Goal: Navigation & Orientation: Find specific page/section

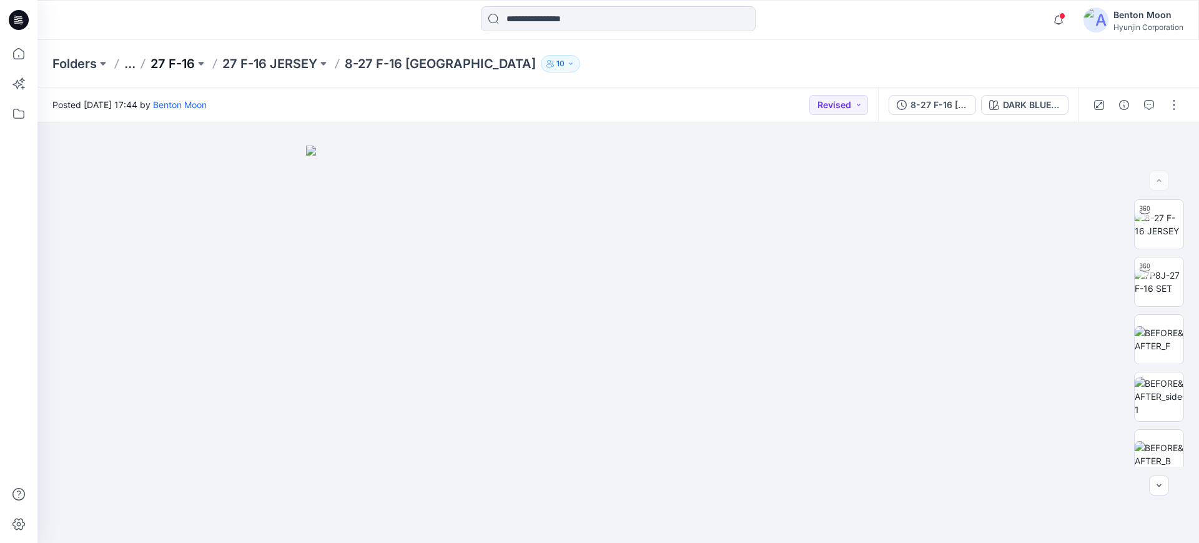
click at [162, 66] on p "27 F-16" at bounding box center [173, 63] width 44 height 17
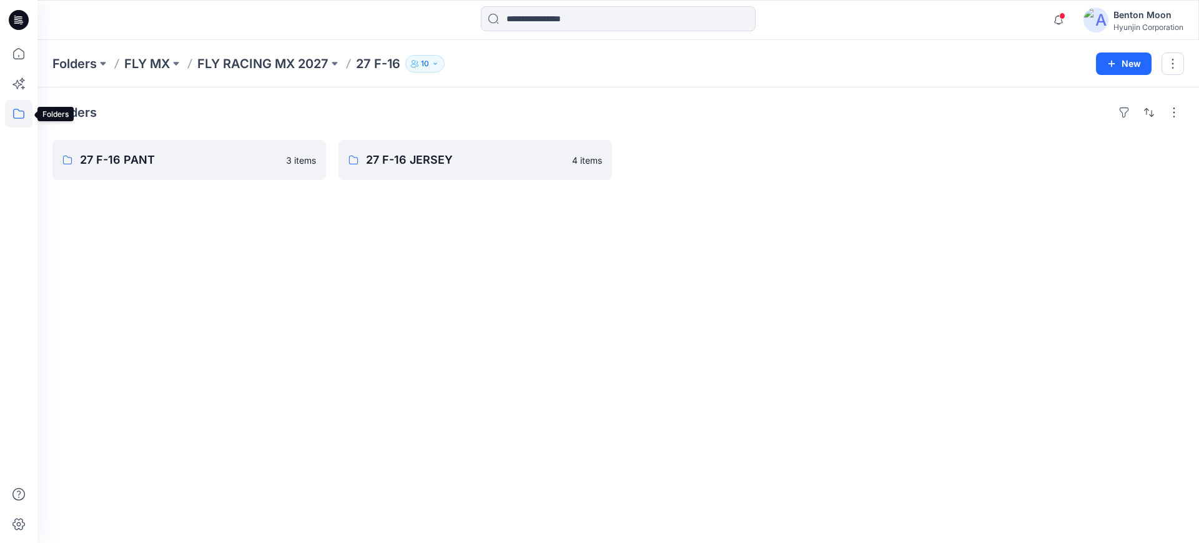
click at [15, 119] on icon at bounding box center [18, 113] width 27 height 27
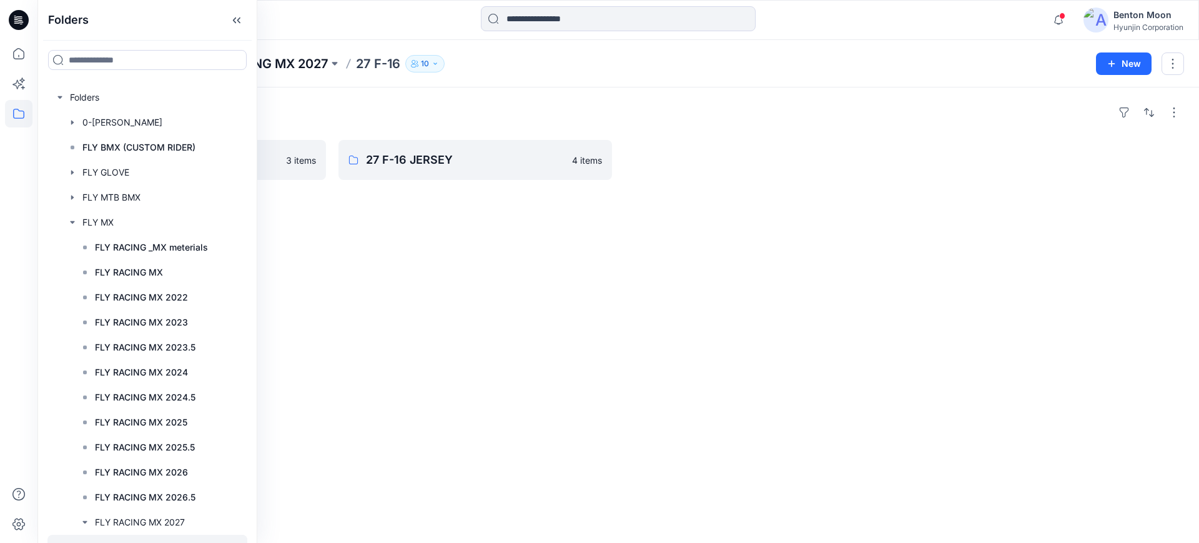
click at [289, 59] on p "FLY RACING MX 2027" at bounding box center [262, 63] width 131 height 17
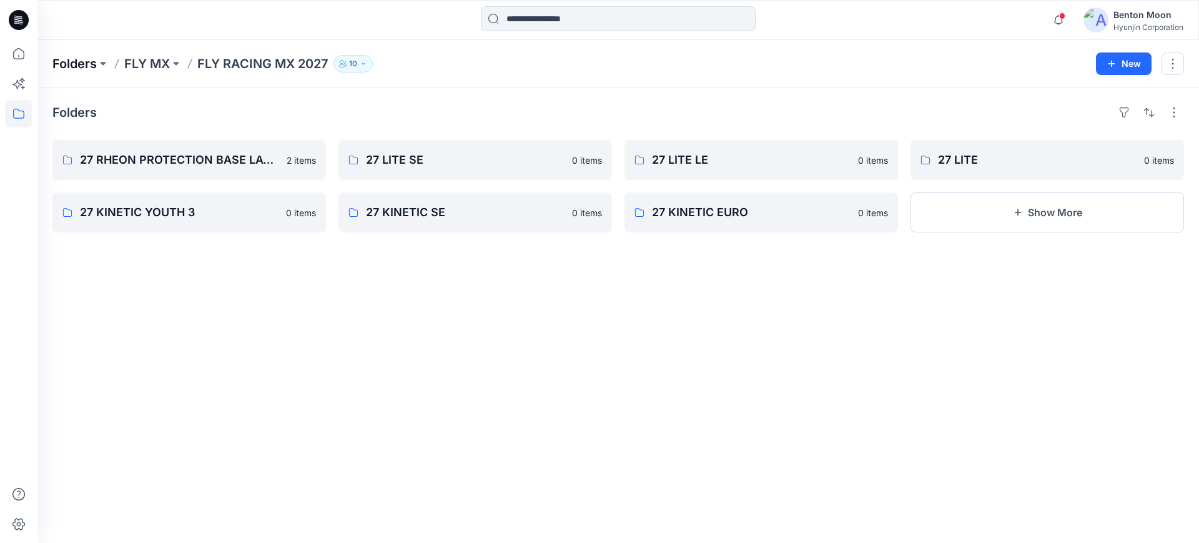
click at [89, 64] on p "Folders" at bounding box center [74, 63] width 44 height 17
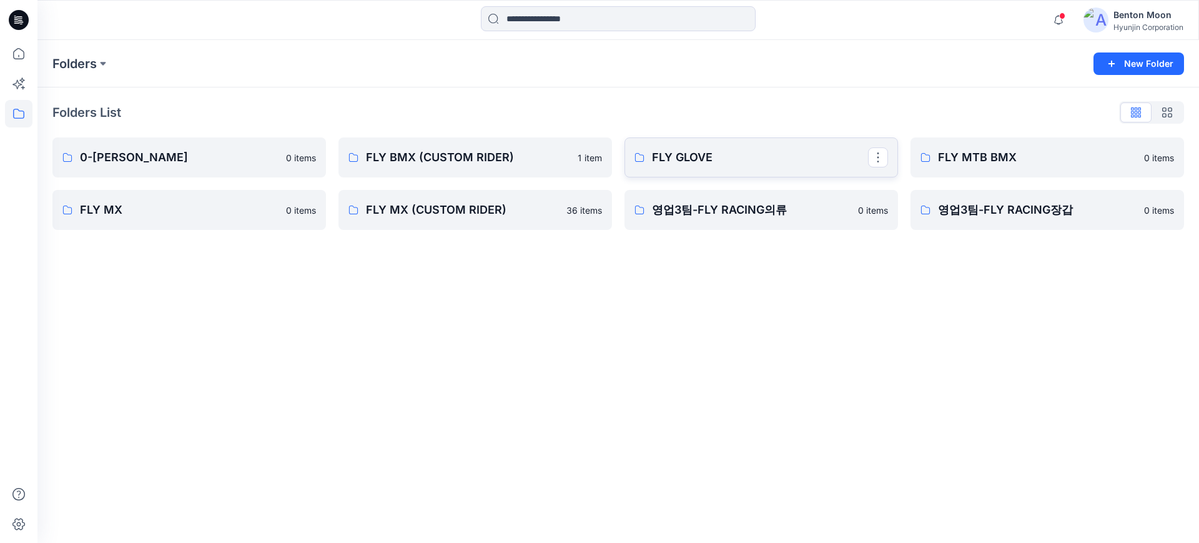
click at [759, 158] on p "FLY GLOVE" at bounding box center [760, 157] width 216 height 17
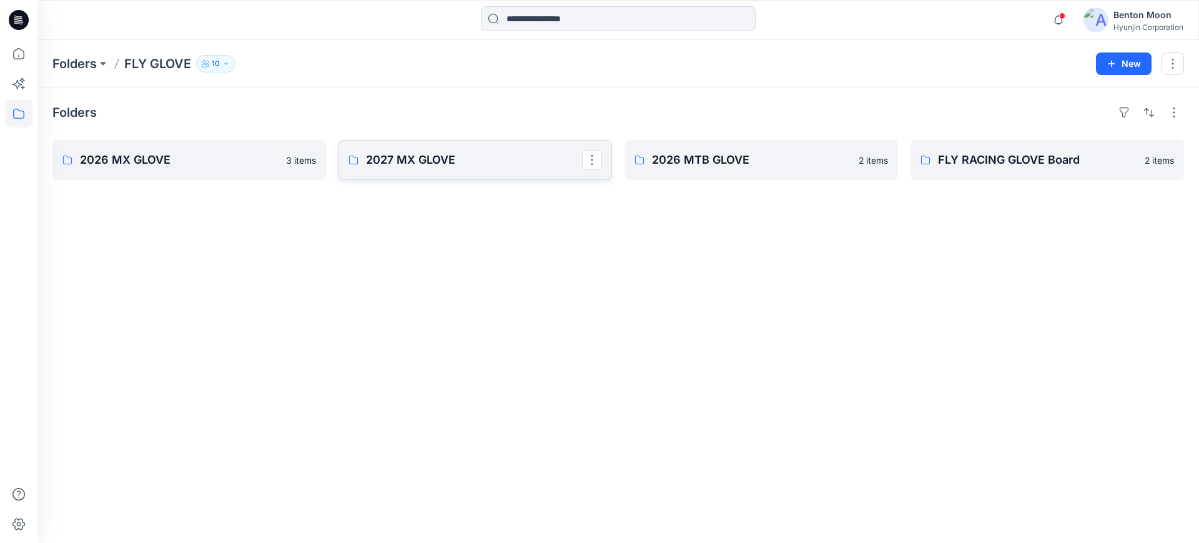
click at [393, 164] on p "2027 MX GLOVE" at bounding box center [474, 159] width 216 height 17
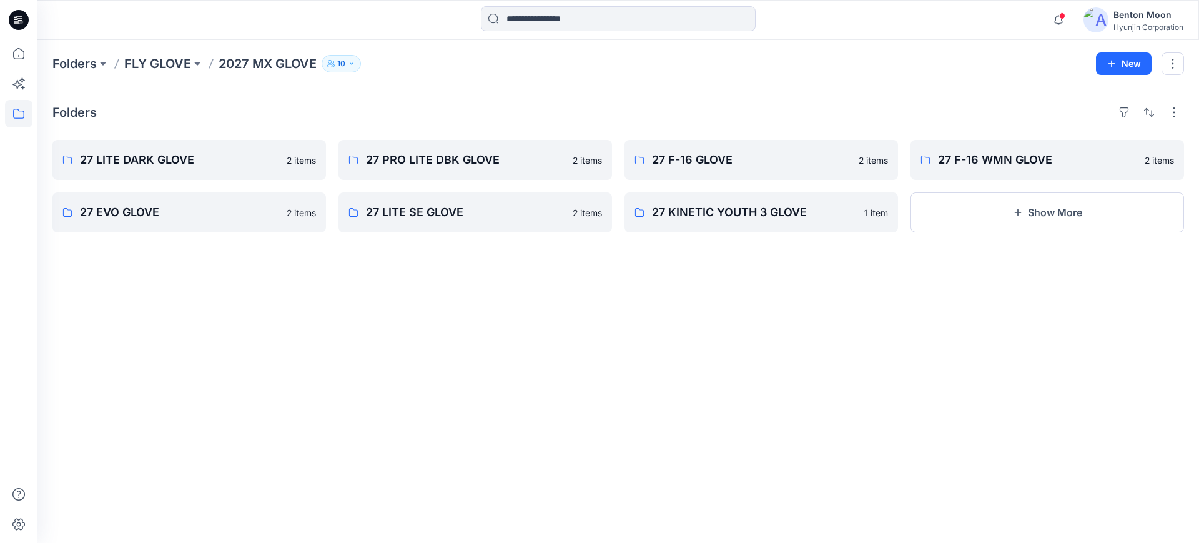
click at [731, 399] on div "Folders 27 LITE DARK GLOVE 2 items 27 EVO GLOVE 2 items 27 PRO LITE DBK GLOVE 2…" at bounding box center [618, 314] width 1162 height 455
click at [1084, 214] on button "Show More" at bounding box center [1048, 212] width 274 height 40
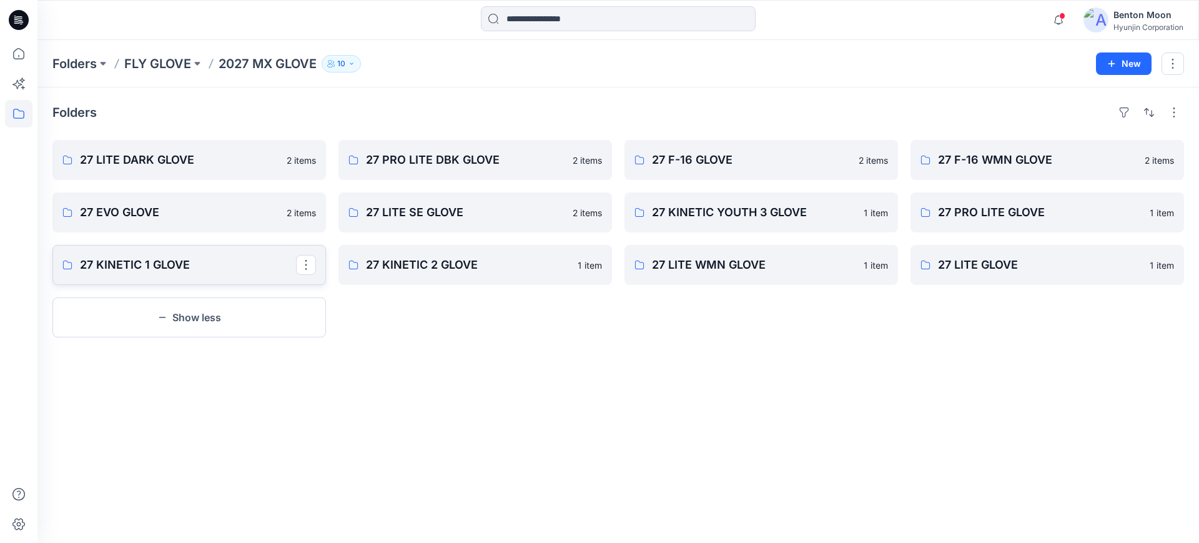
click at [186, 272] on p "27 KINETIC 1 GLOVE" at bounding box center [188, 264] width 216 height 17
click at [469, 266] on p "27 KINETIC 2 GLOVE" at bounding box center [474, 264] width 216 height 17
click at [976, 267] on p "27 LITE GLOVE" at bounding box center [1046, 264] width 216 height 17
click at [692, 266] on p "27 LITE WMN GLOVE" at bounding box center [760, 264] width 216 height 17
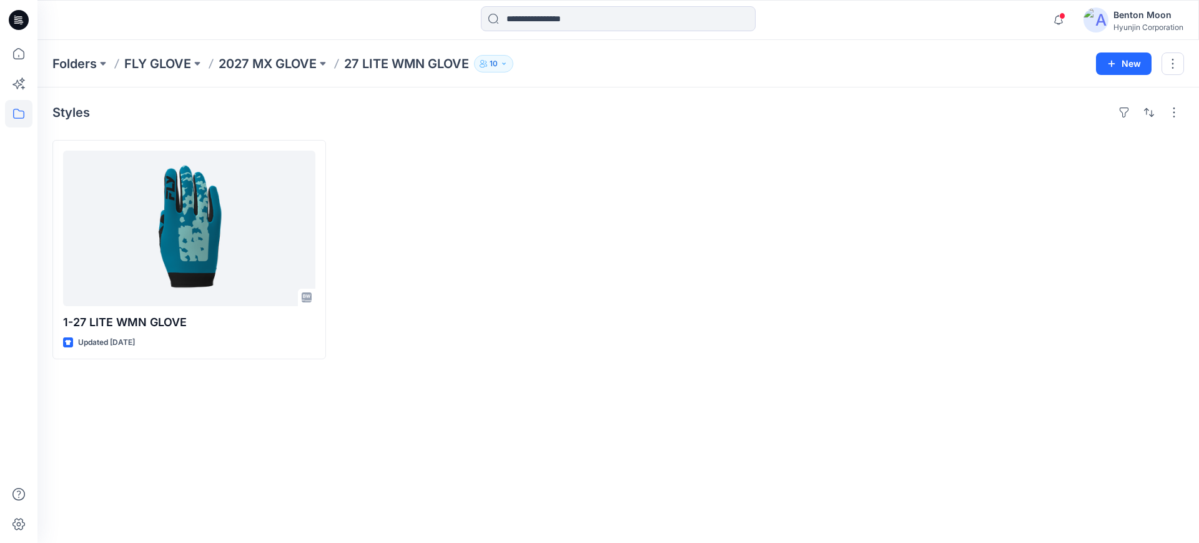
drag, startPoint x: 605, startPoint y: 277, endPoint x: 613, endPoint y: 271, distance: 9.9
click at [605, 277] on div at bounding box center [476, 249] width 274 height 219
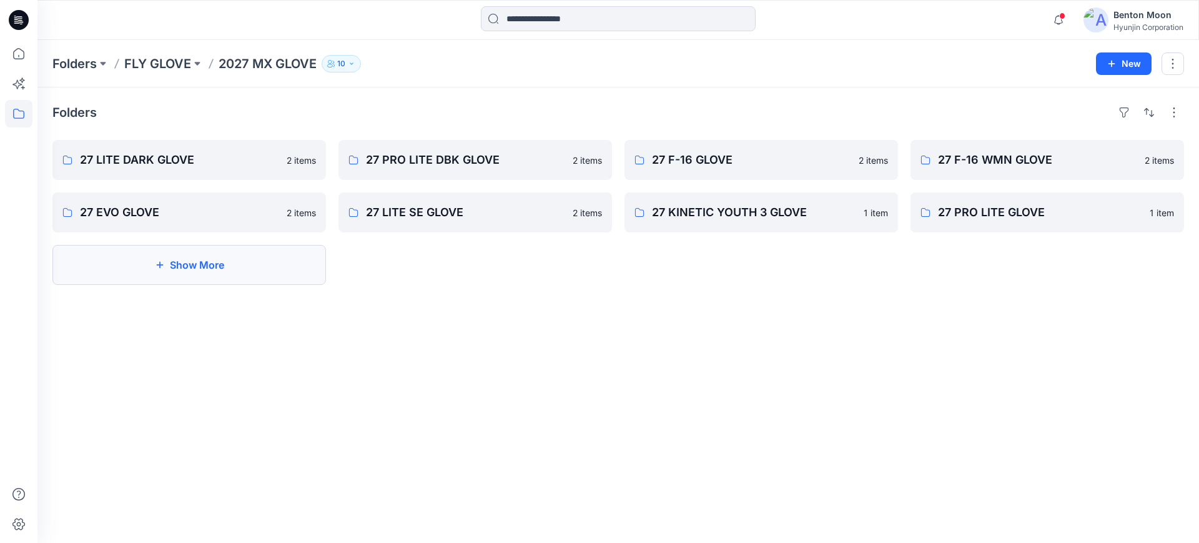
click at [239, 264] on button "Show More" at bounding box center [189, 265] width 274 height 40
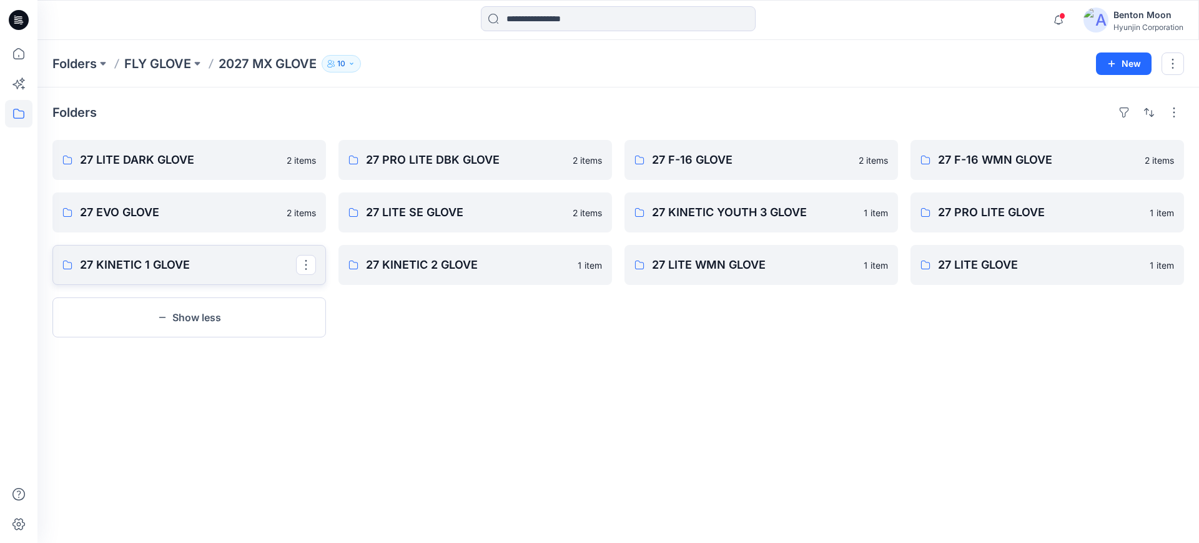
click at [221, 277] on link "27 KINETIC 1 GLOVE" at bounding box center [189, 265] width 274 height 40
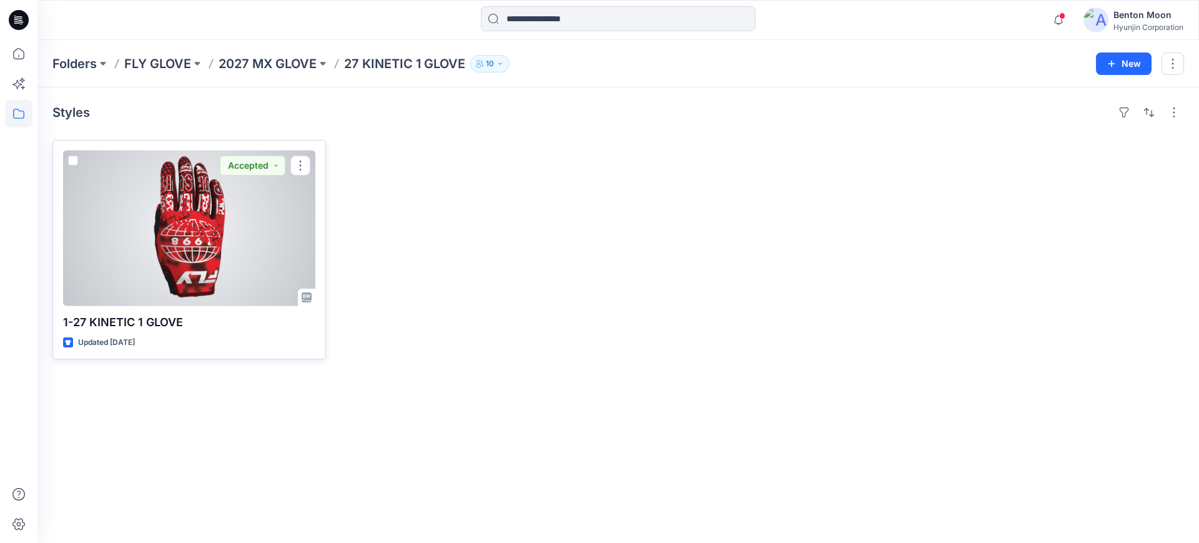
click at [195, 229] on div at bounding box center [189, 229] width 252 height 156
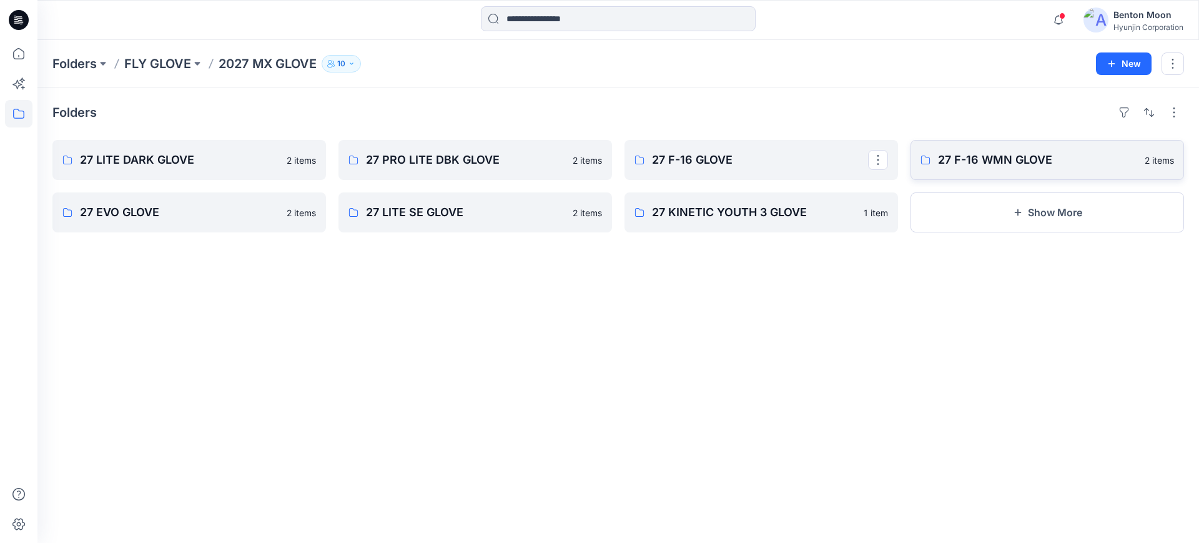
click at [994, 153] on p "27 F-16 WMN GLOVE" at bounding box center [1037, 159] width 199 height 17
click at [998, 208] on button "Show More" at bounding box center [1048, 212] width 274 height 40
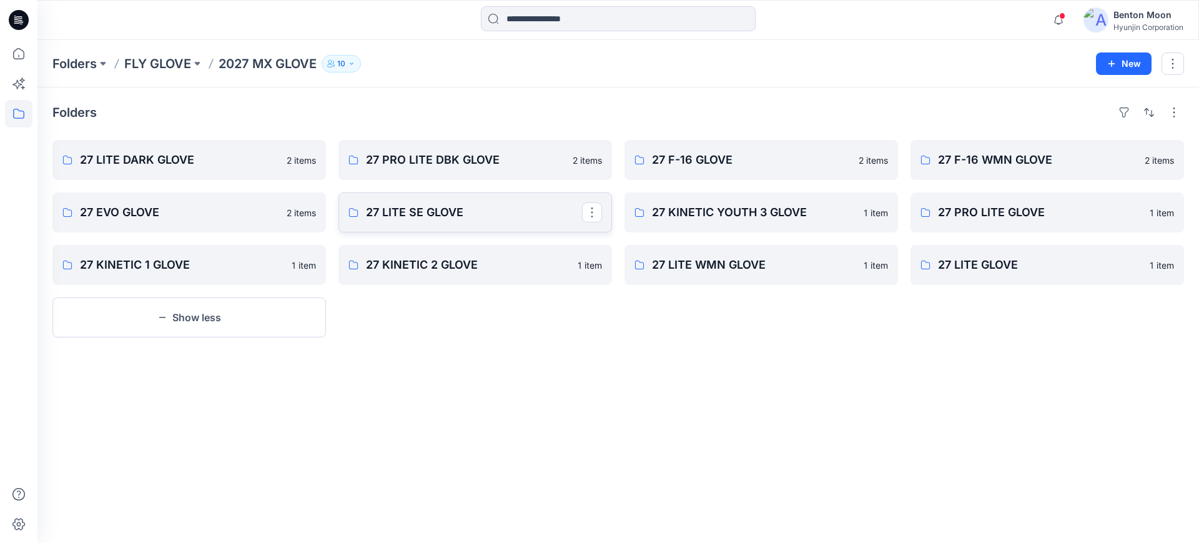
click at [456, 216] on p "27 LITE SE GLOVE" at bounding box center [474, 212] width 216 height 17
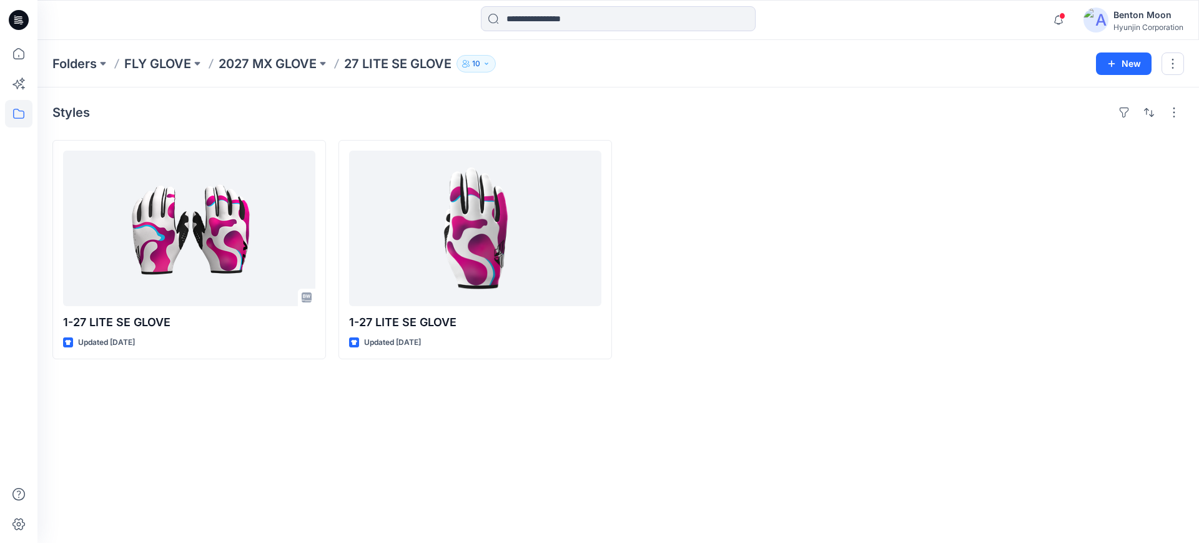
click at [728, 292] on div at bounding box center [762, 249] width 274 height 219
